Goal: Find specific fact: Find contact information

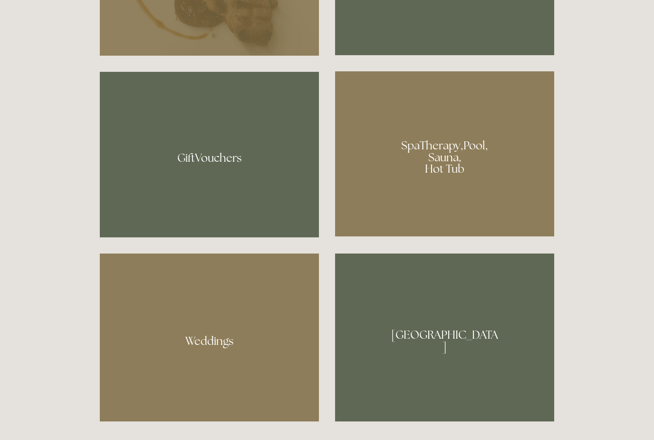
scroll to position [766, 0]
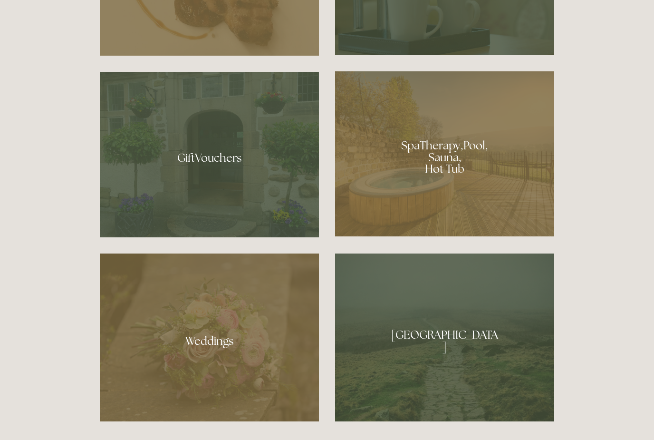
click at [440, 189] on div at bounding box center [444, 153] width 219 height 165
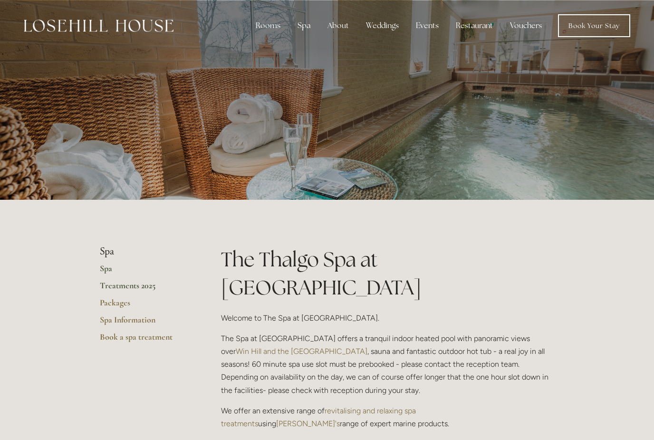
click at [141, 287] on link "Treatments 2025" at bounding box center [145, 288] width 91 height 17
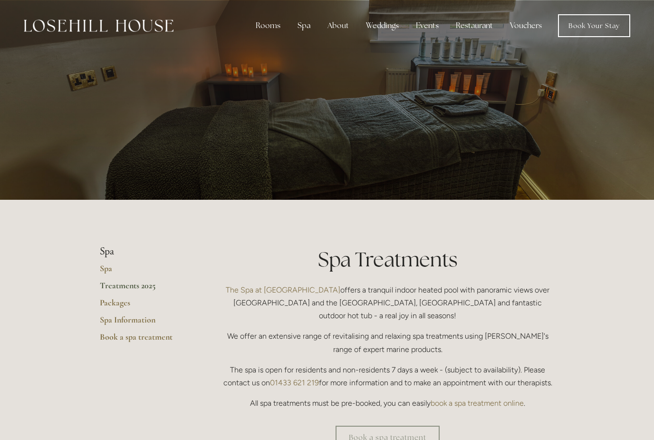
click at [269, 27] on div "Rooms" at bounding box center [268, 25] width 40 height 19
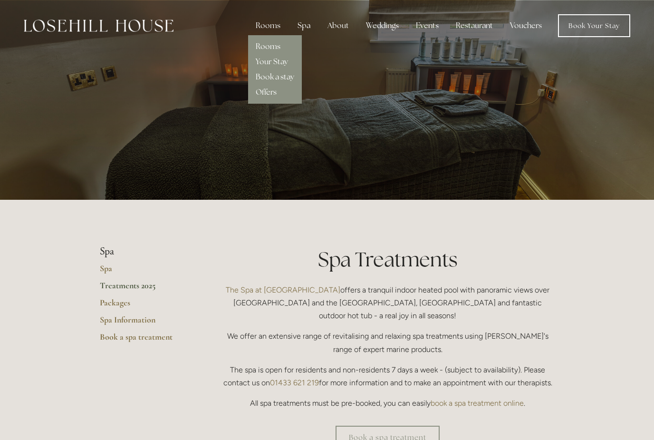
click at [267, 47] on link "Rooms" at bounding box center [268, 46] width 25 height 10
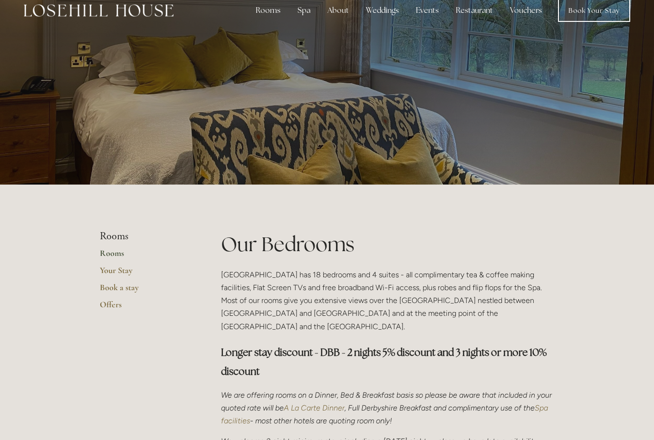
scroll to position [15, 0]
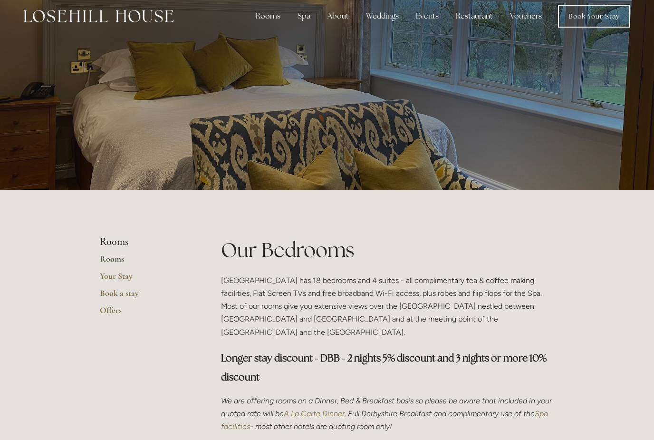
scroll to position [10, 0]
click at [304, 17] on div "Spa" at bounding box center [304, 16] width 28 height 19
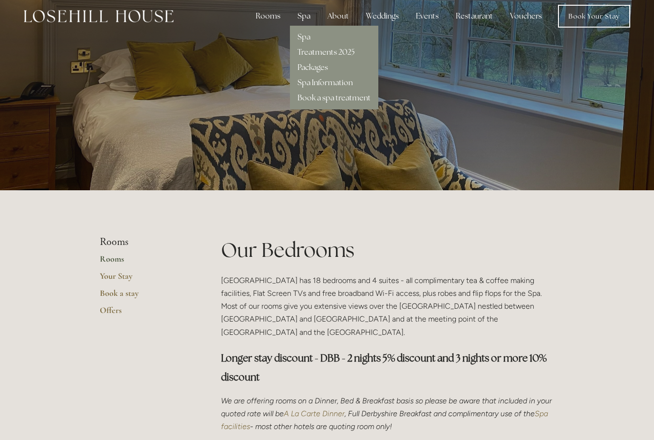
click at [308, 16] on div "Spa" at bounding box center [304, 16] width 28 height 19
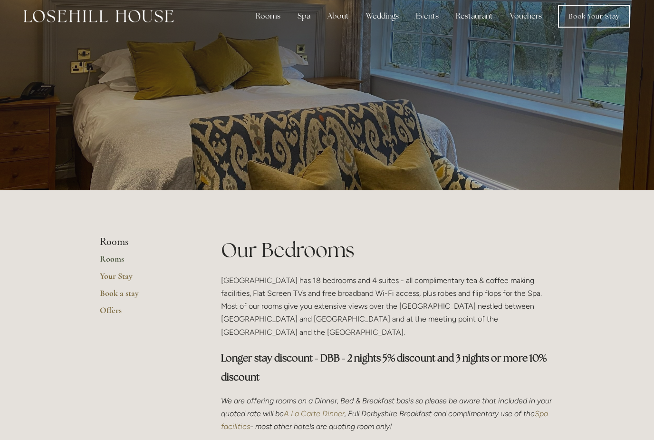
click at [304, 17] on div "Spa" at bounding box center [304, 16] width 28 height 19
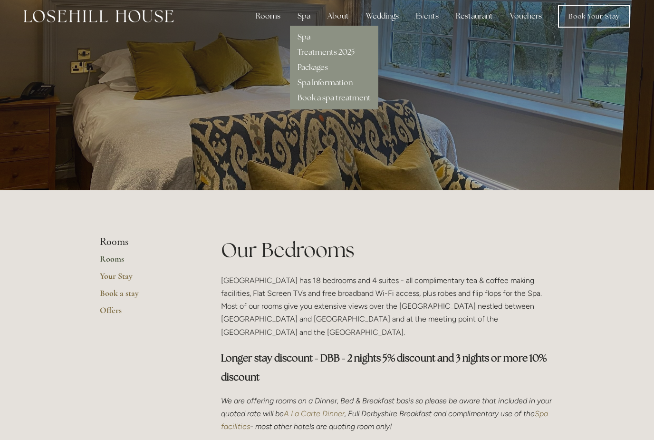
click at [301, 38] on link "Spa" at bounding box center [304, 37] width 13 height 10
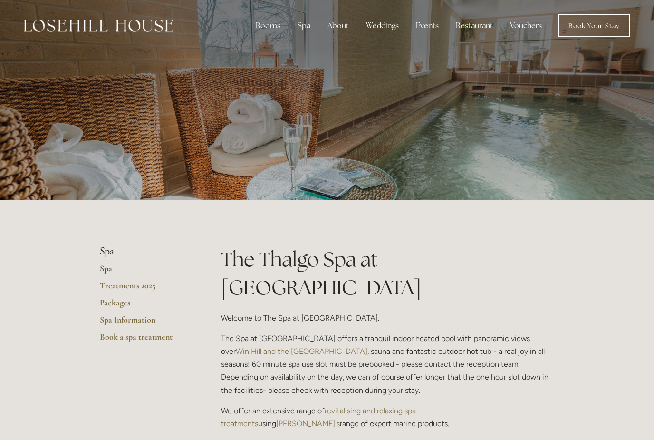
click at [97, 27] on img at bounding box center [99, 25] width 150 height 12
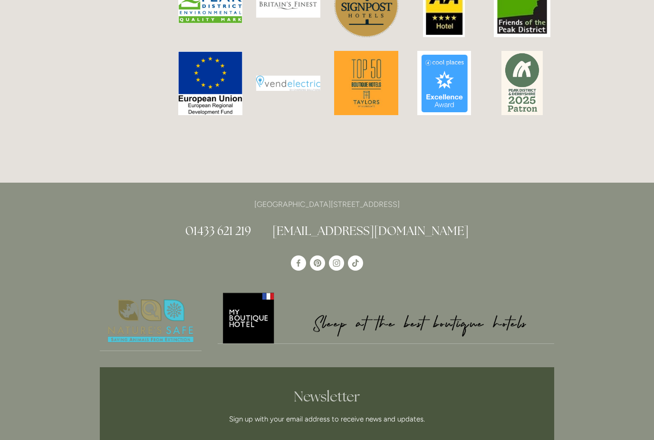
scroll to position [2569, 0]
drag, startPoint x: 433, startPoint y: 176, endPoint x: 405, endPoint y: 175, distance: 27.6
click at [405, 198] on p "[GEOGRAPHIC_DATA][STREET_ADDRESS]" at bounding box center [327, 204] width 455 height 13
copy p "S33 6AF"
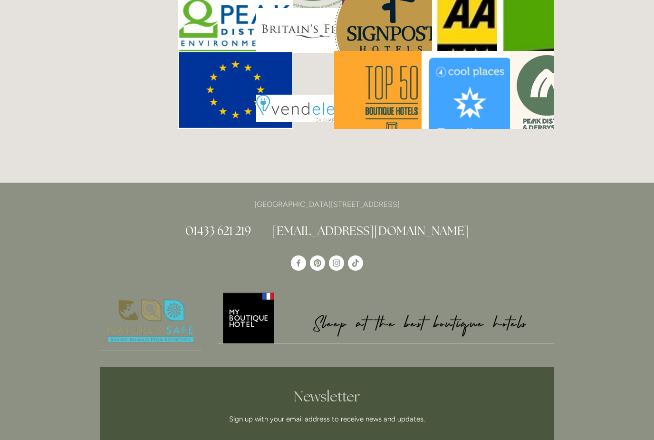
scroll to position [2619, 0]
